Goal: Task Accomplishment & Management: Manage account settings

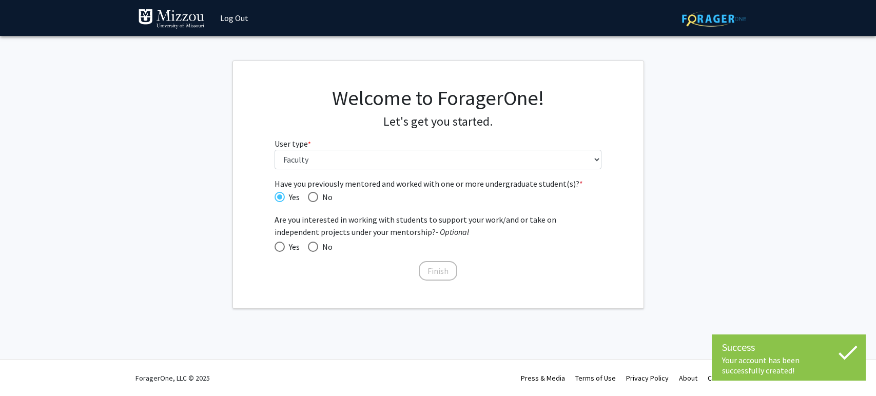
select select "5: faculty"
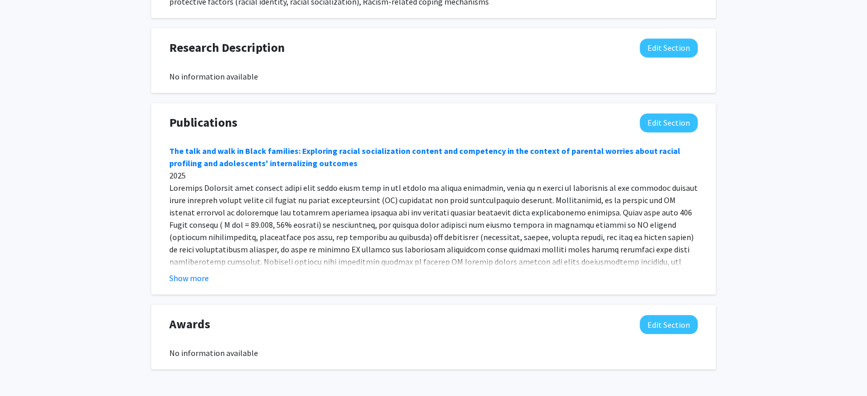
scroll to position [797, 0]
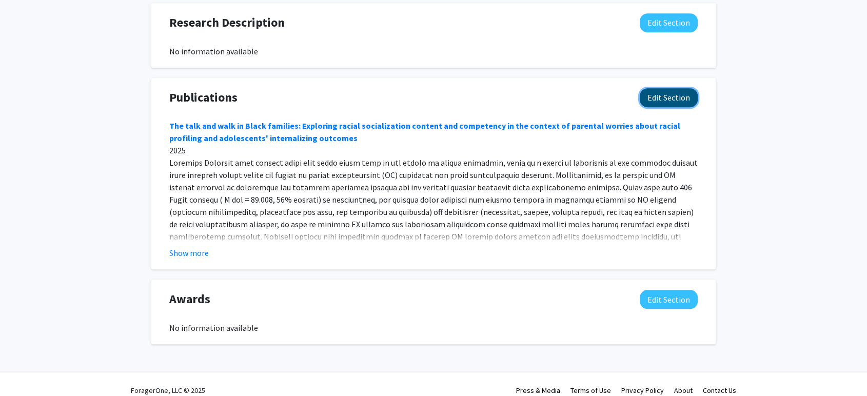
click at [658, 92] on button "Edit Section" at bounding box center [669, 97] width 58 height 19
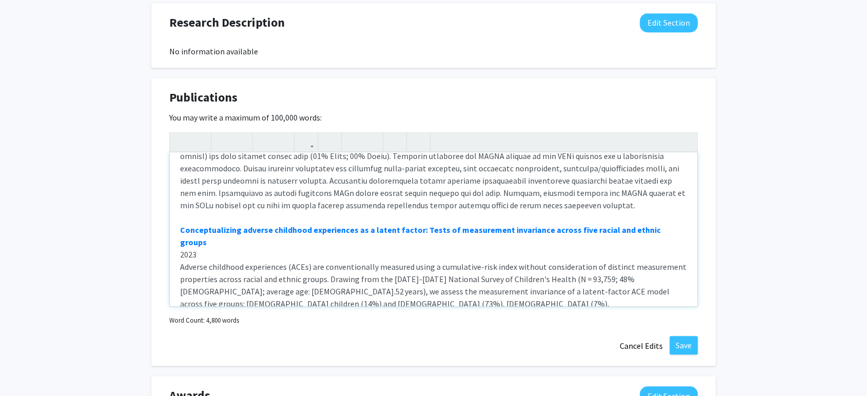
scroll to position [982, 0]
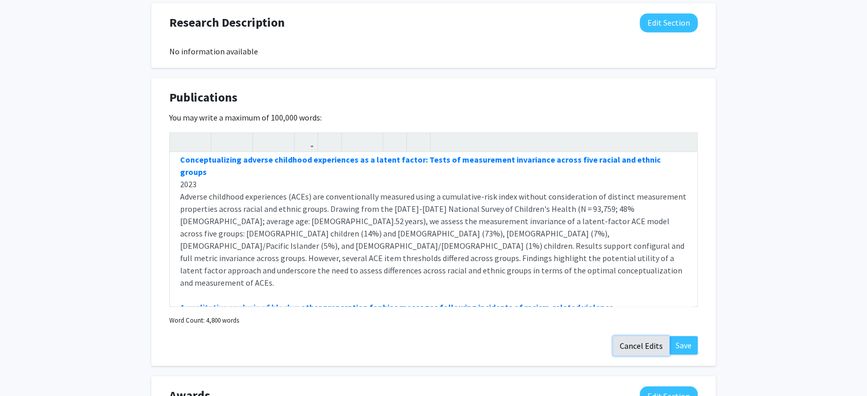
click at [638, 344] on button "Cancel Edits" at bounding box center [641, 345] width 56 height 19
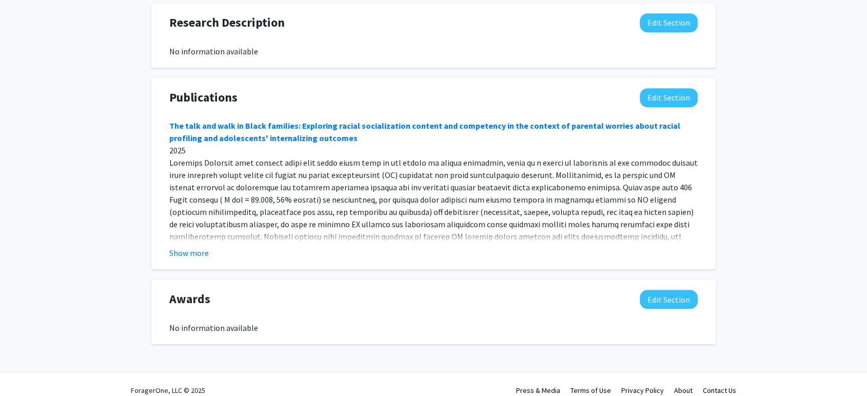
scroll to position [809, 0]
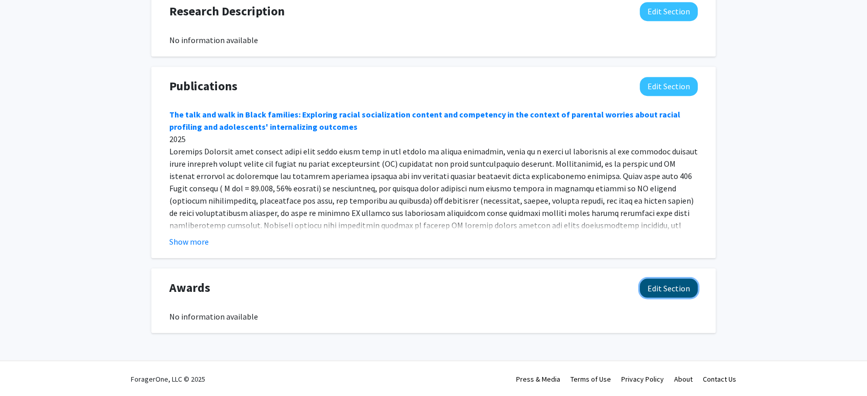
click at [661, 290] on button "Edit Section" at bounding box center [669, 288] width 58 height 19
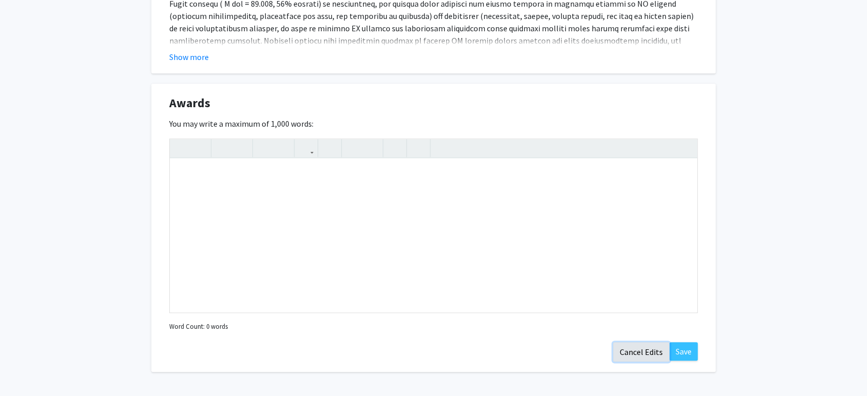
click at [630, 345] on button "Cancel Edits" at bounding box center [641, 351] width 56 height 19
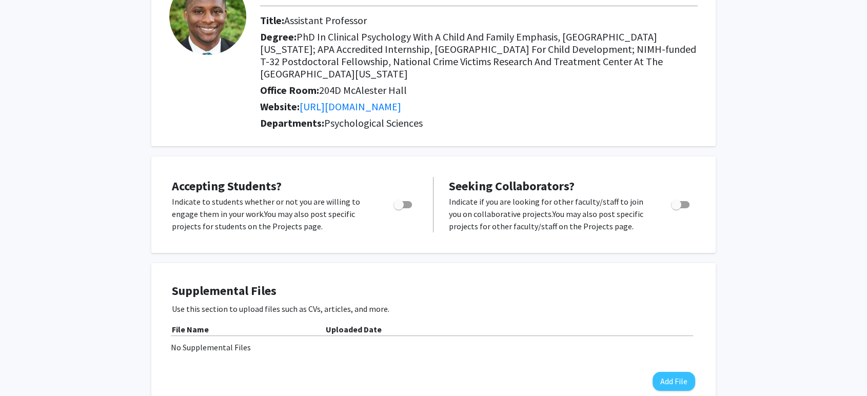
scroll to position [0, 0]
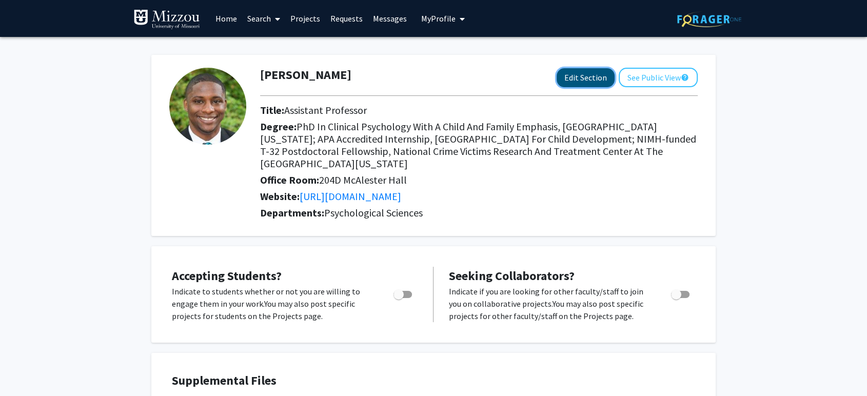
click at [598, 76] on button "Edit Section" at bounding box center [586, 77] width 58 height 19
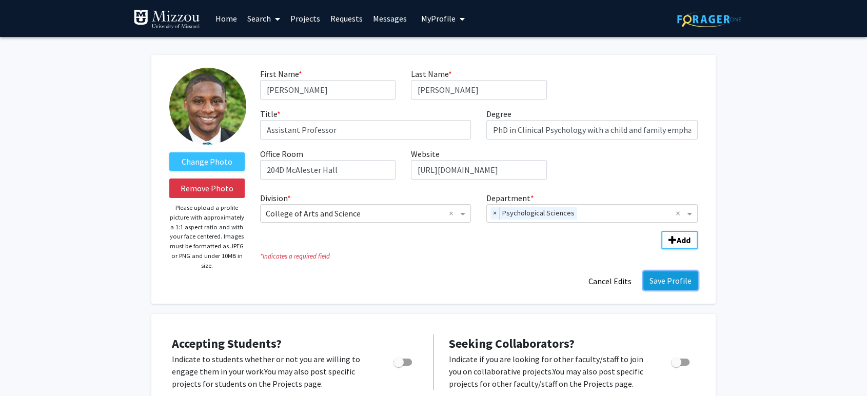
click at [658, 280] on button "Save Profile" at bounding box center [670, 280] width 54 height 18
